Goal: Find specific page/section: Find specific page/section

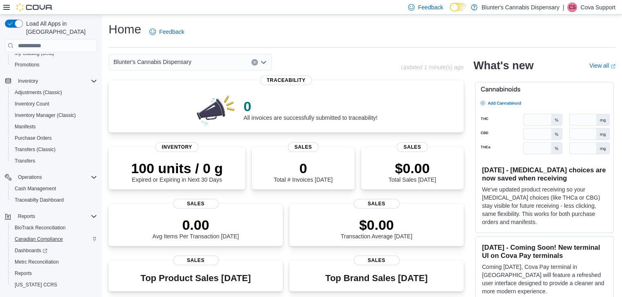
scroll to position [126, 0]
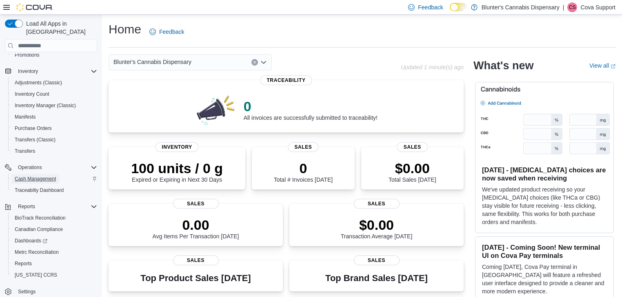
click at [44, 176] on span "Cash Management" at bounding box center [35, 179] width 41 height 7
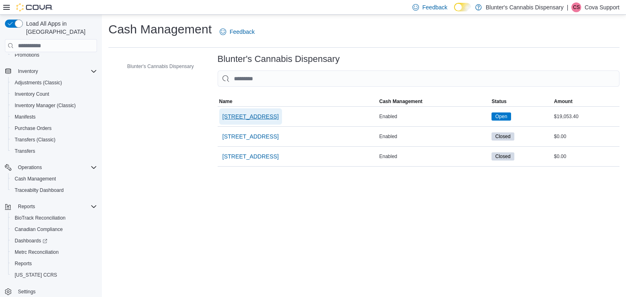
click at [246, 116] on span "[STREET_ADDRESS]" at bounding box center [251, 117] width 56 height 8
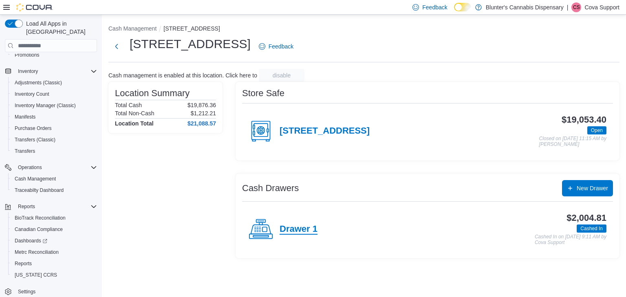
click at [282, 225] on h4 "Drawer 1" at bounding box center [299, 229] width 38 height 11
